Goal: Transaction & Acquisition: Purchase product/service

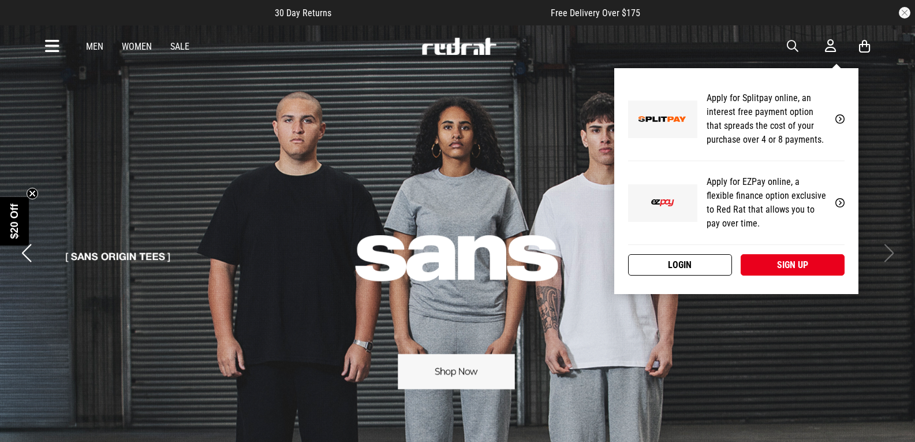
click at [695, 262] on link "Login" at bounding box center [680, 264] width 104 height 21
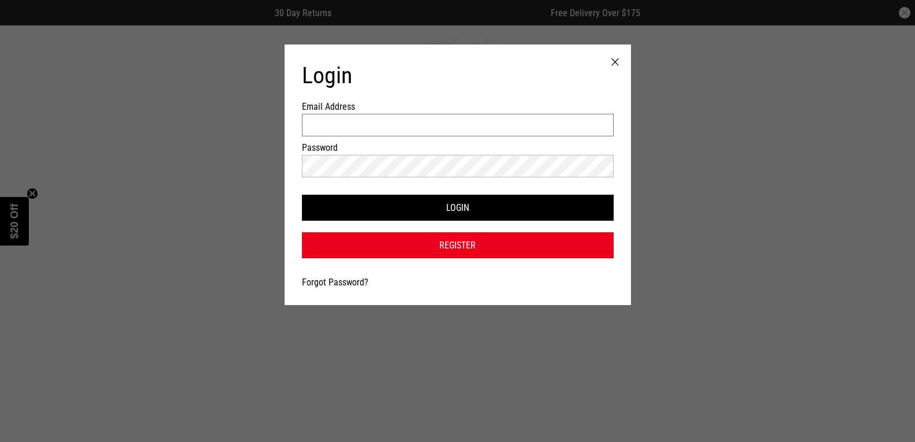
click at [424, 122] on input "Email Address" at bounding box center [458, 125] width 312 height 23
type input "**********"
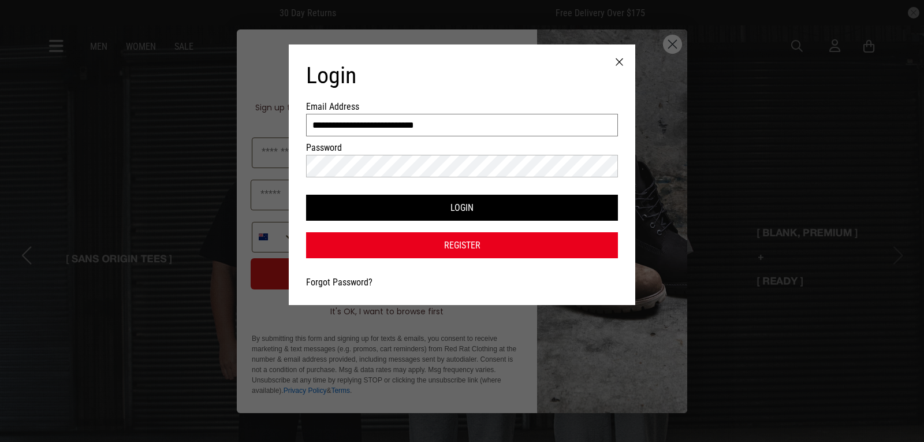
click at [449, 126] on input "**********" at bounding box center [462, 125] width 312 height 23
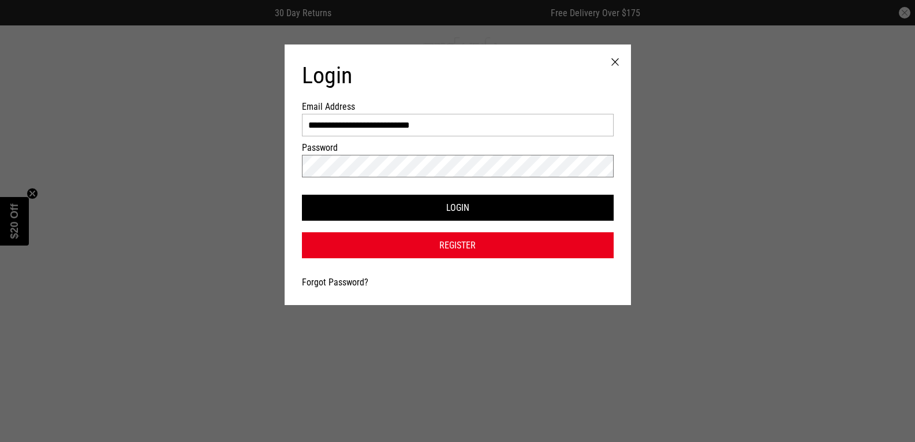
click at [302, 195] on button "Login" at bounding box center [458, 208] width 312 height 26
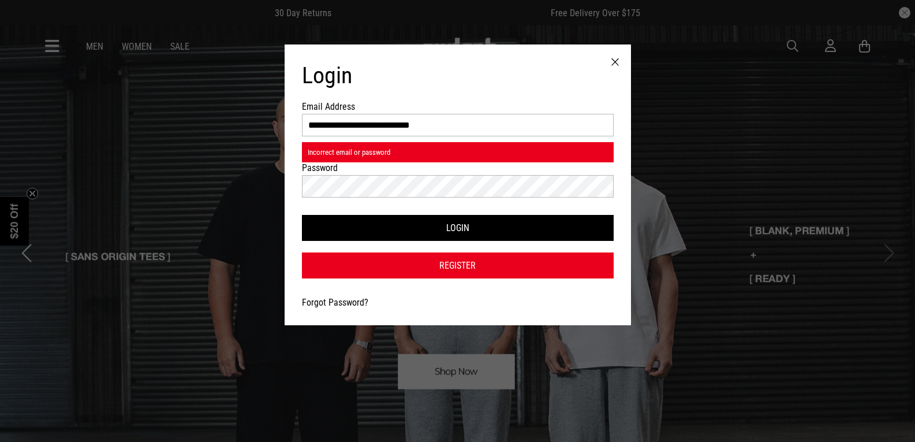
click at [617, 60] on div at bounding box center [615, 62] width 32 height 36
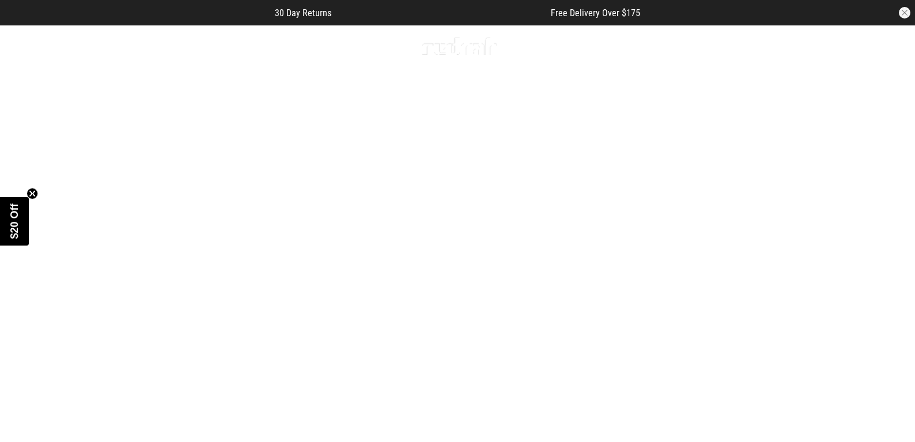
click at [793, 46] on span "button" at bounding box center [793, 46] width 12 height 14
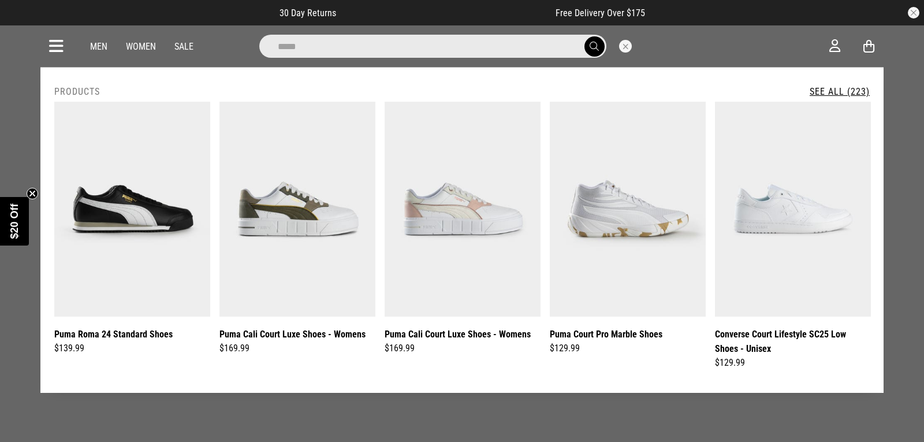
click at [379, 49] on input "*****" at bounding box center [432, 46] width 347 height 23
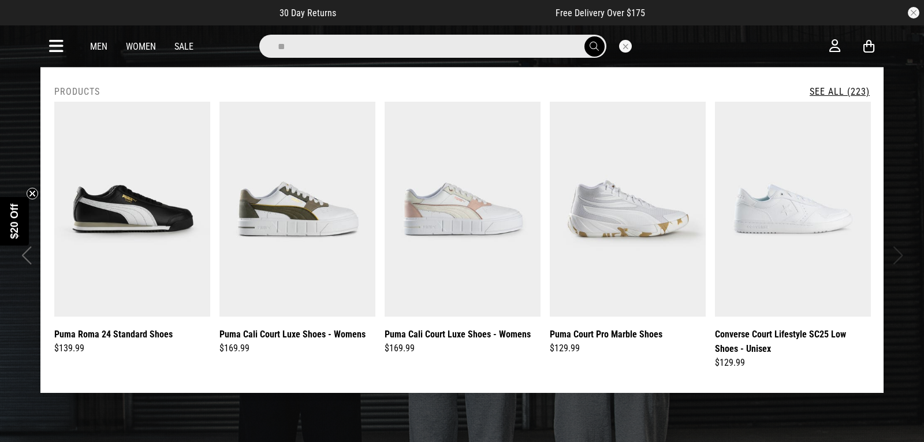
type input "*"
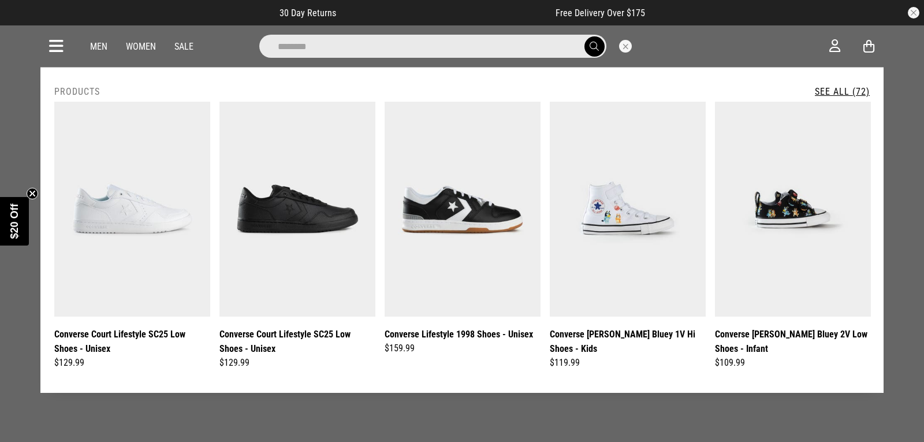
type input "********"
click at [845, 89] on link "See All (72)" at bounding box center [842, 91] width 55 height 11
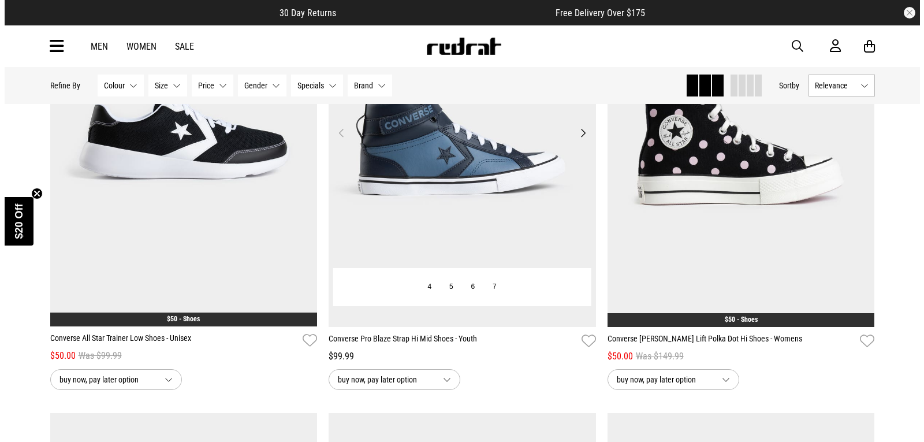
scroll to position [1617, 0]
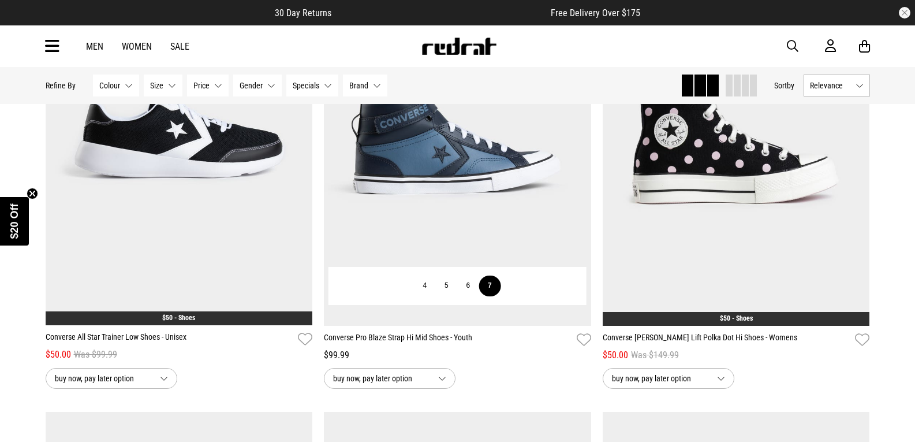
click at [493, 293] on button "7" at bounding box center [489, 285] width 21 height 21
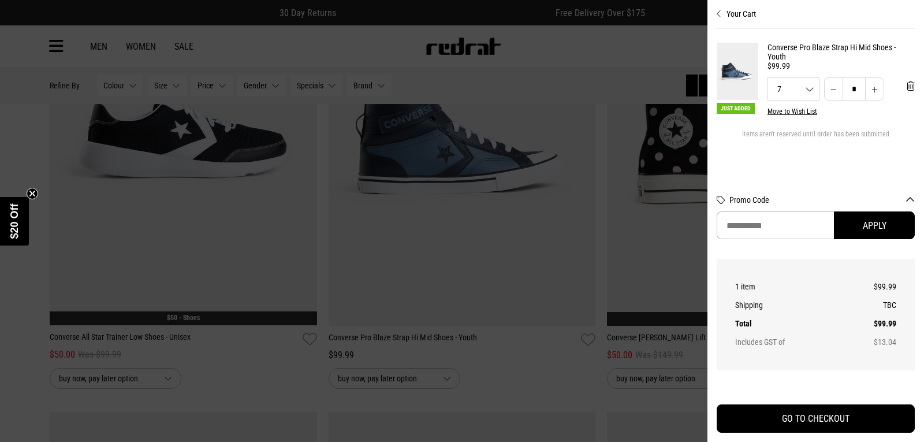
click at [807, 90] on div "7 4 5 6 7" at bounding box center [793, 89] width 51 height 8
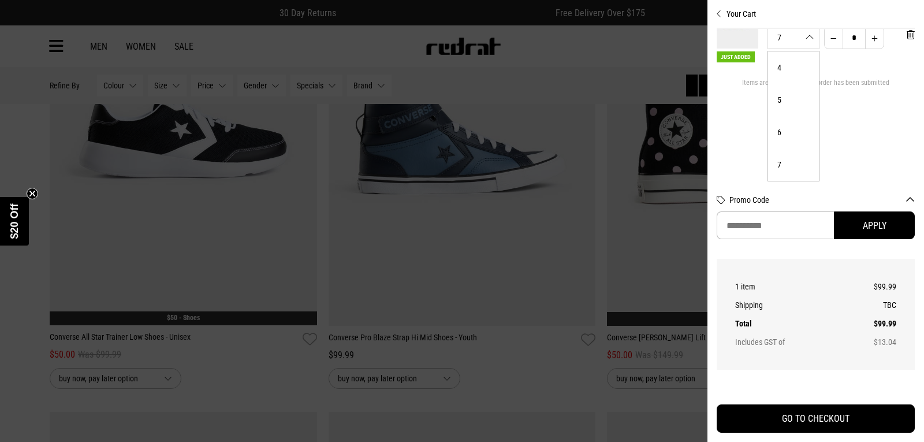
scroll to position [63, 0]
click at [742, 129] on section "Just Added Converse Pro Blaze Strap Hi Mid Shoes - Youth $99.99 7 4 5 6 7 * * *…" at bounding box center [815, 105] width 198 height 152
click at [822, 102] on section "Just Added Converse Pro Blaze Strap Hi Mid Shoes - Youth $99.99 7 4 5 6 7 * * *…" at bounding box center [815, 105] width 198 height 152
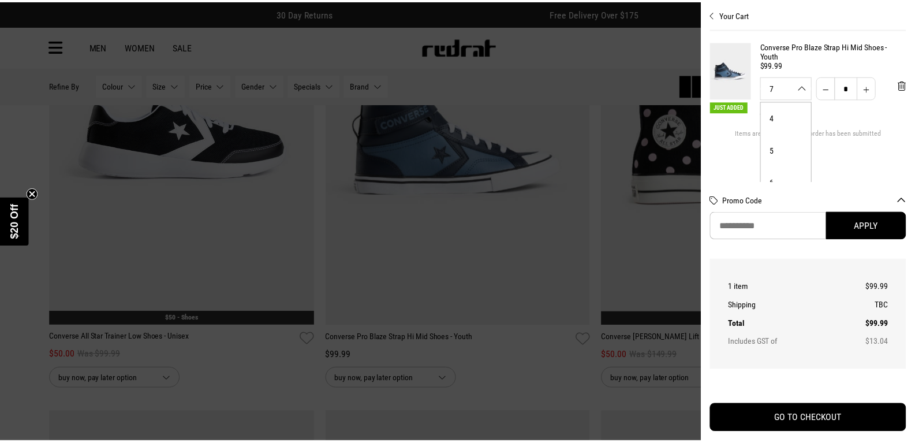
scroll to position [0, 0]
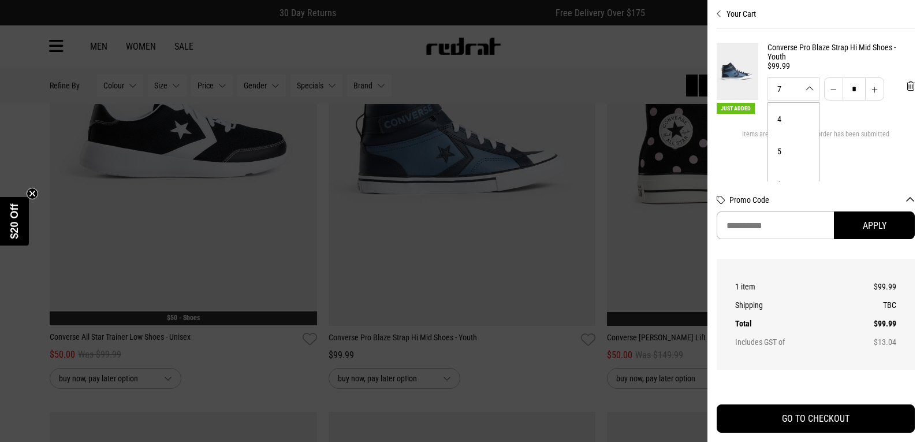
click at [610, 77] on div at bounding box center [462, 221] width 924 height 442
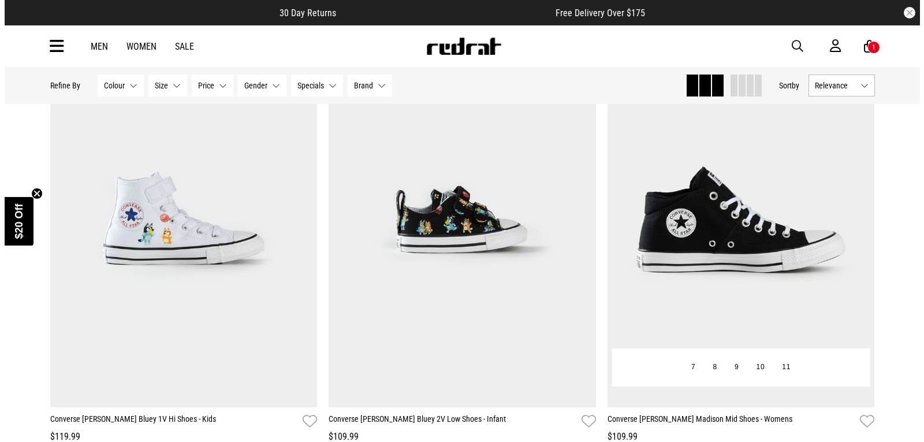
scroll to position [635, 0]
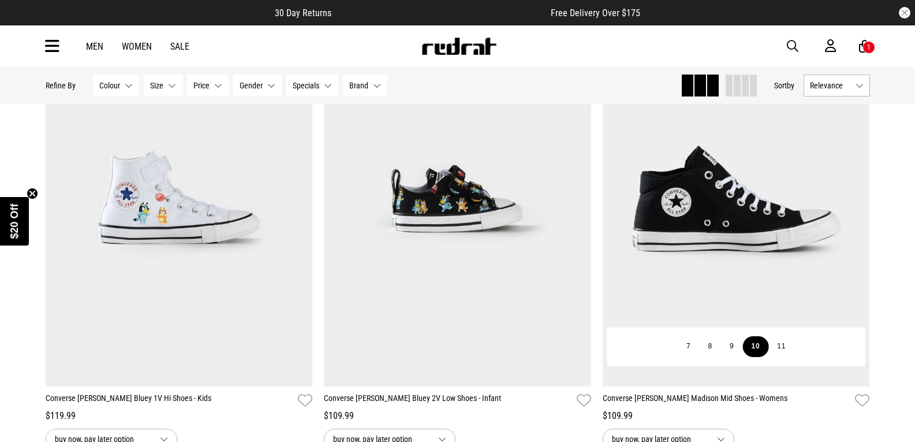
click at [756, 344] on button "10" at bounding box center [755, 346] width 26 height 21
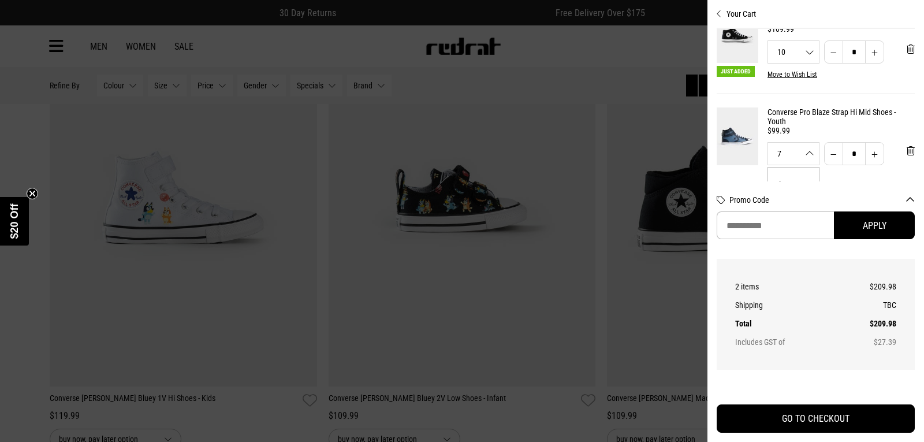
scroll to position [115, 0]
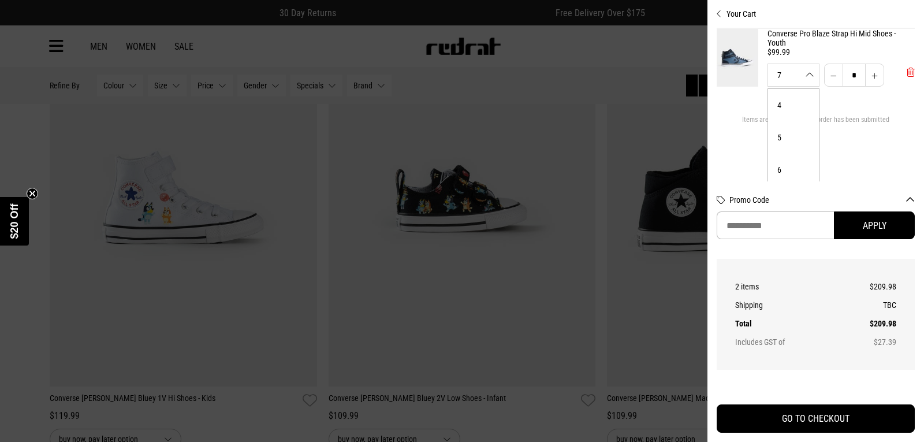
click at [906, 75] on span "'Remove from cart" at bounding box center [910, 72] width 8 height 11
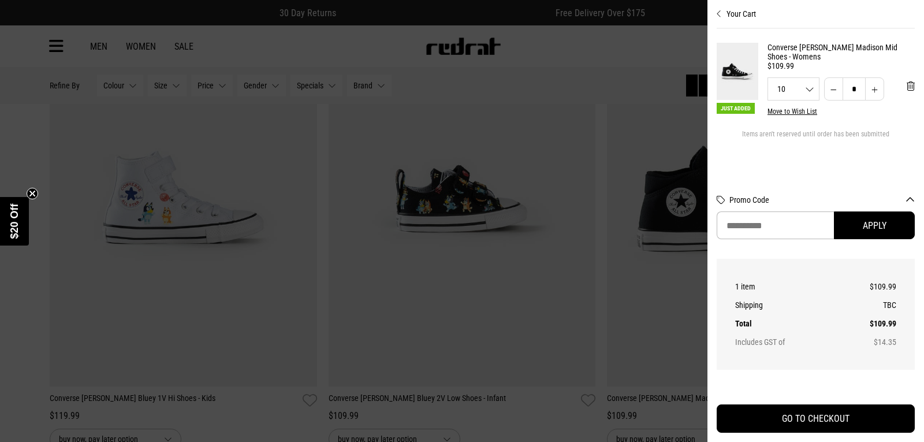
scroll to position [0, 0]
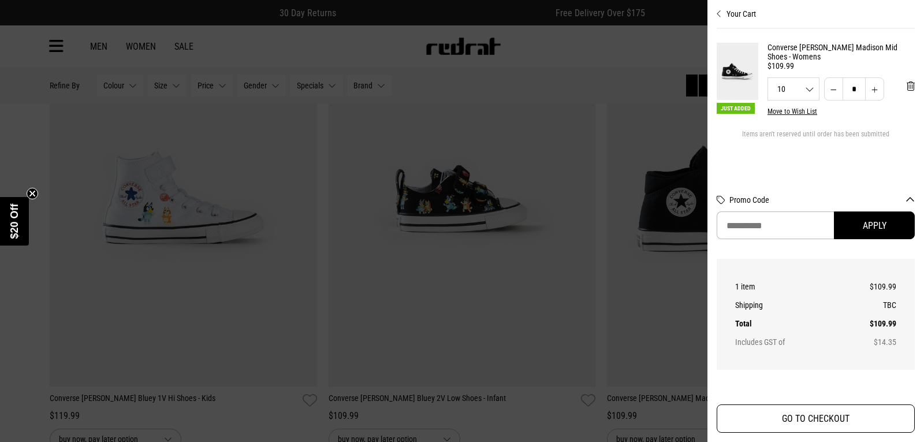
click at [825, 419] on button "GO TO CHECKOUT" at bounding box center [815, 418] width 198 height 28
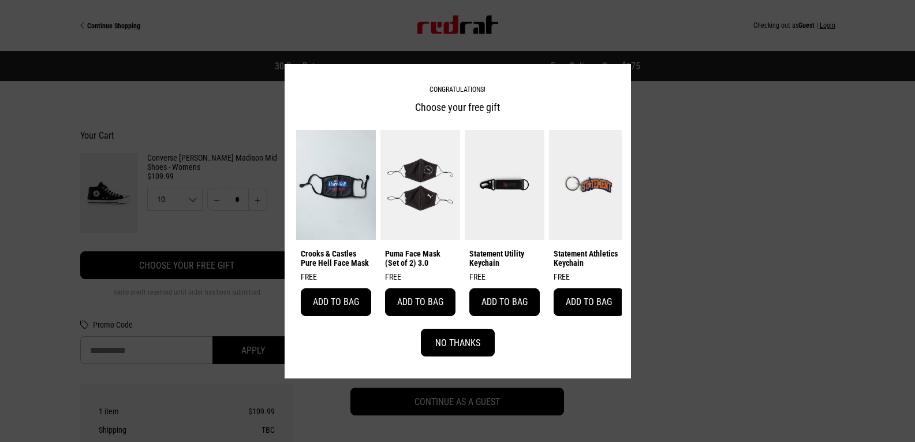
click at [459, 346] on button "No Thanks" at bounding box center [458, 343] width 74 height 28
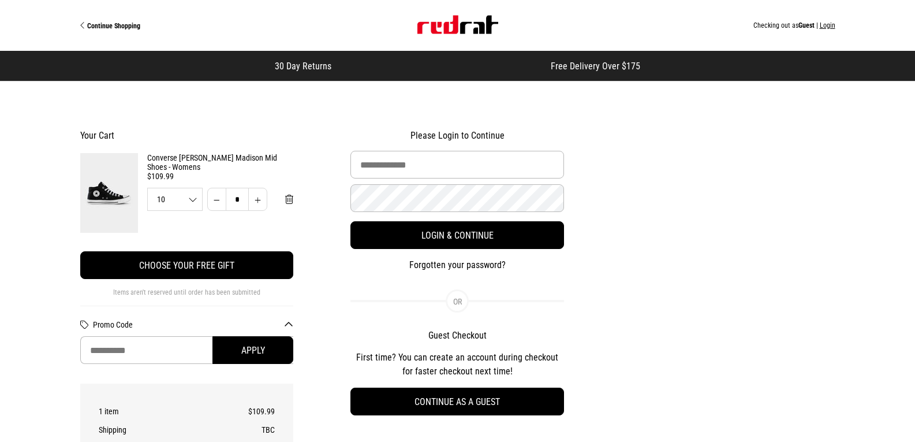
click at [125, 26] on span "Continue Shopping" at bounding box center [113, 26] width 53 height 8
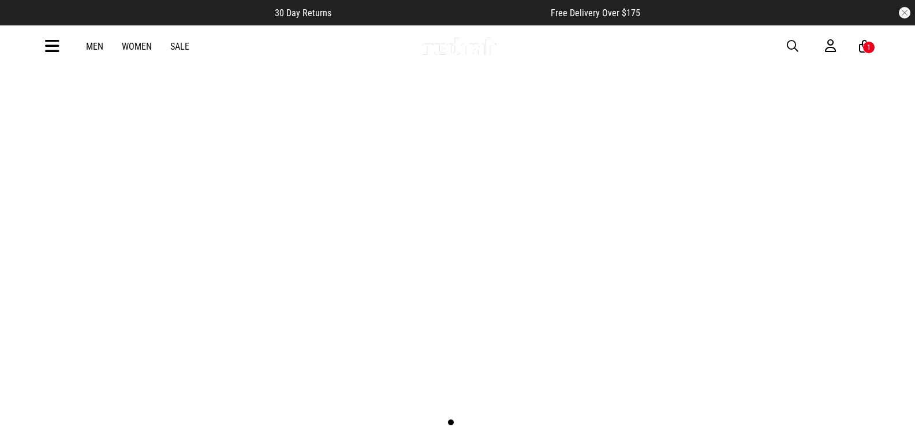
scroll to position [58, 0]
click at [473, 171] on link "1 / 2" at bounding box center [457, 196] width 915 height 458
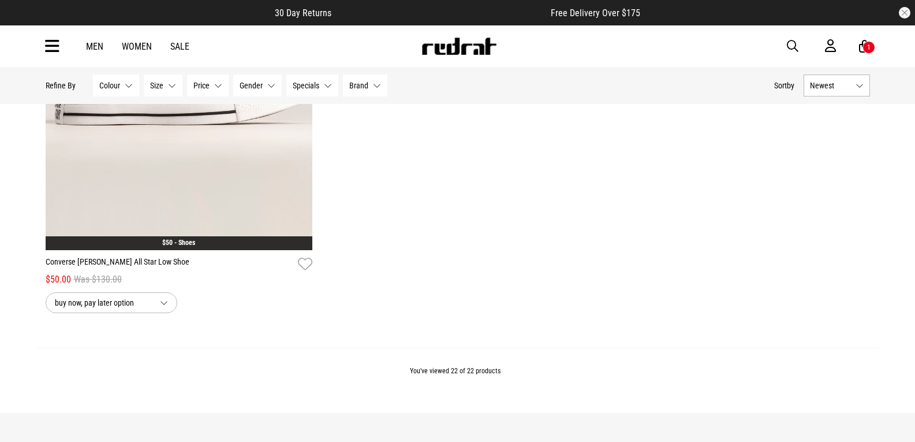
scroll to position [3522, 0]
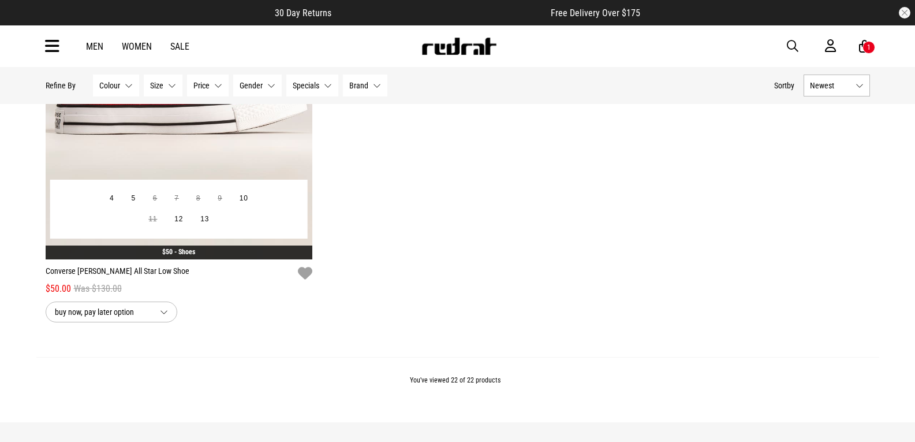
click at [305, 279] on icon "button" at bounding box center [305, 273] width 14 height 17
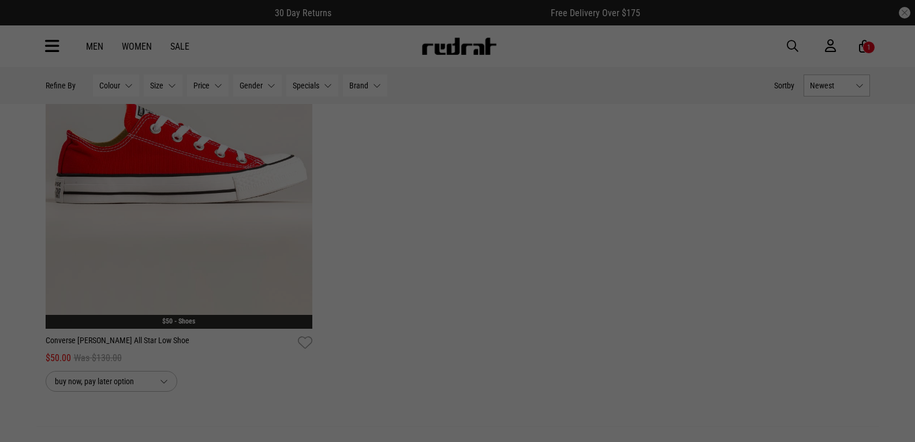
scroll to position [3406, 0]
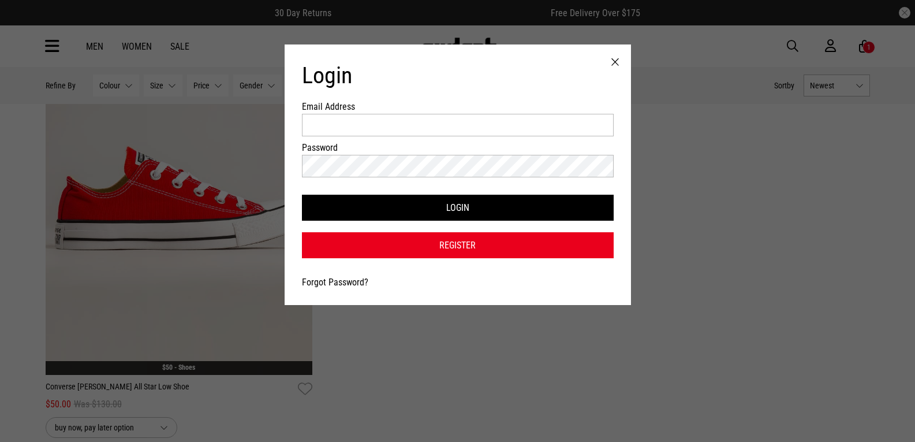
click at [615, 64] on div at bounding box center [615, 62] width 32 height 36
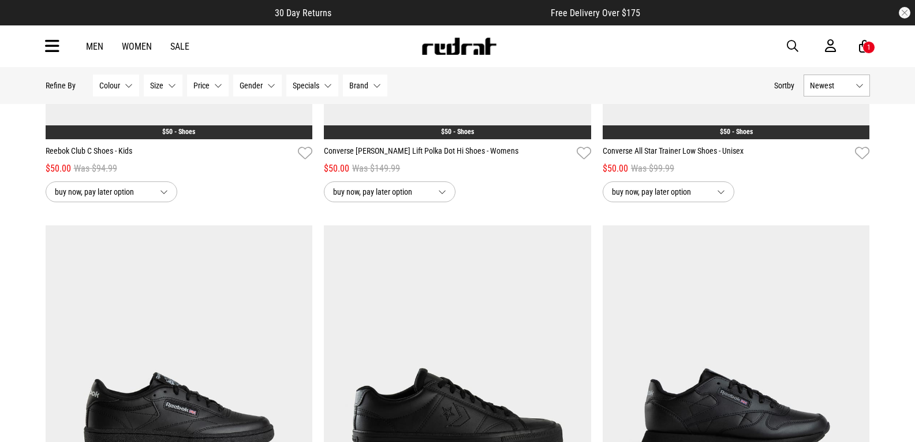
scroll to position [289, 0]
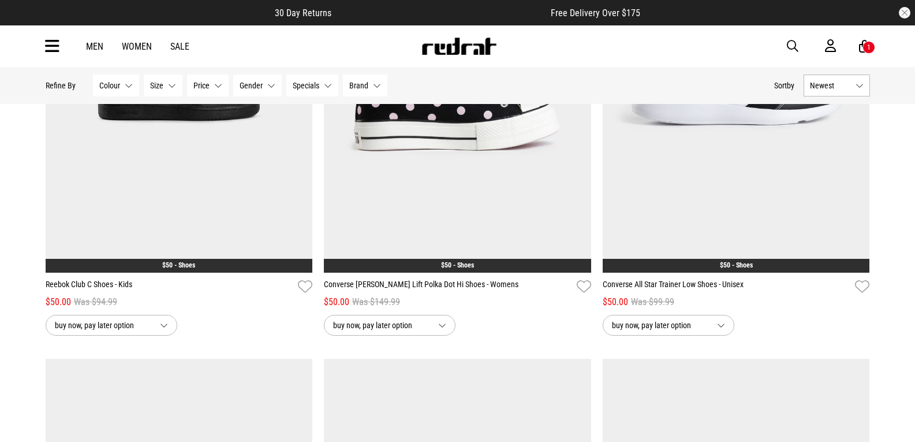
click at [868, 48] on div "1" at bounding box center [868, 47] width 3 height 8
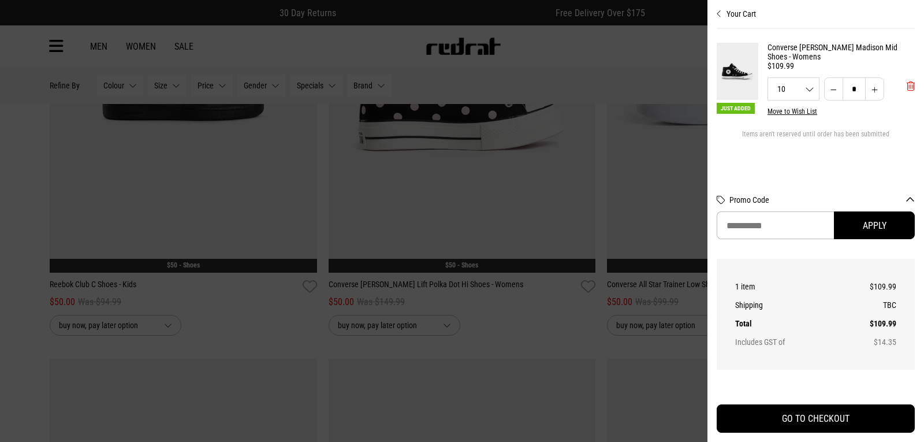
click at [909, 89] on span "'Remove from cart" at bounding box center [910, 86] width 8 height 11
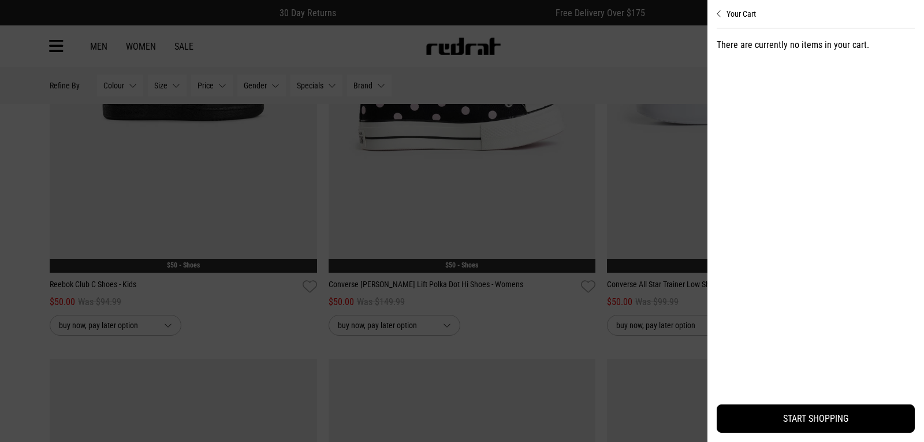
click at [568, 71] on div at bounding box center [462, 221] width 924 height 442
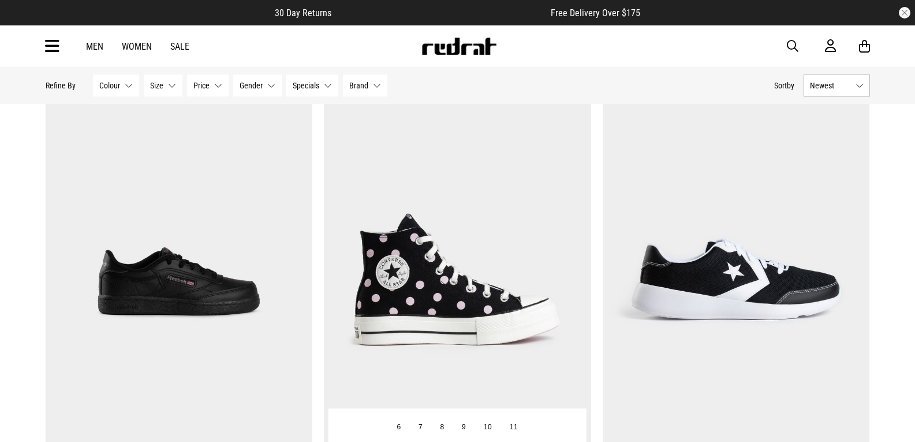
scroll to position [0, 0]
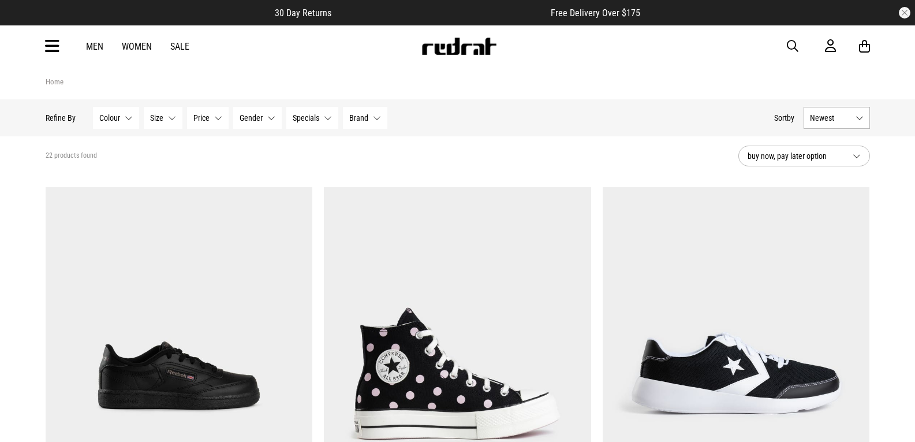
drag, startPoint x: 549, startPoint y: 248, endPoint x: 490, endPoint y: 262, distance: 60.6
click at [490, 262] on img at bounding box center [457, 374] width 267 height 374
